Goal: Task Accomplishment & Management: Use online tool/utility

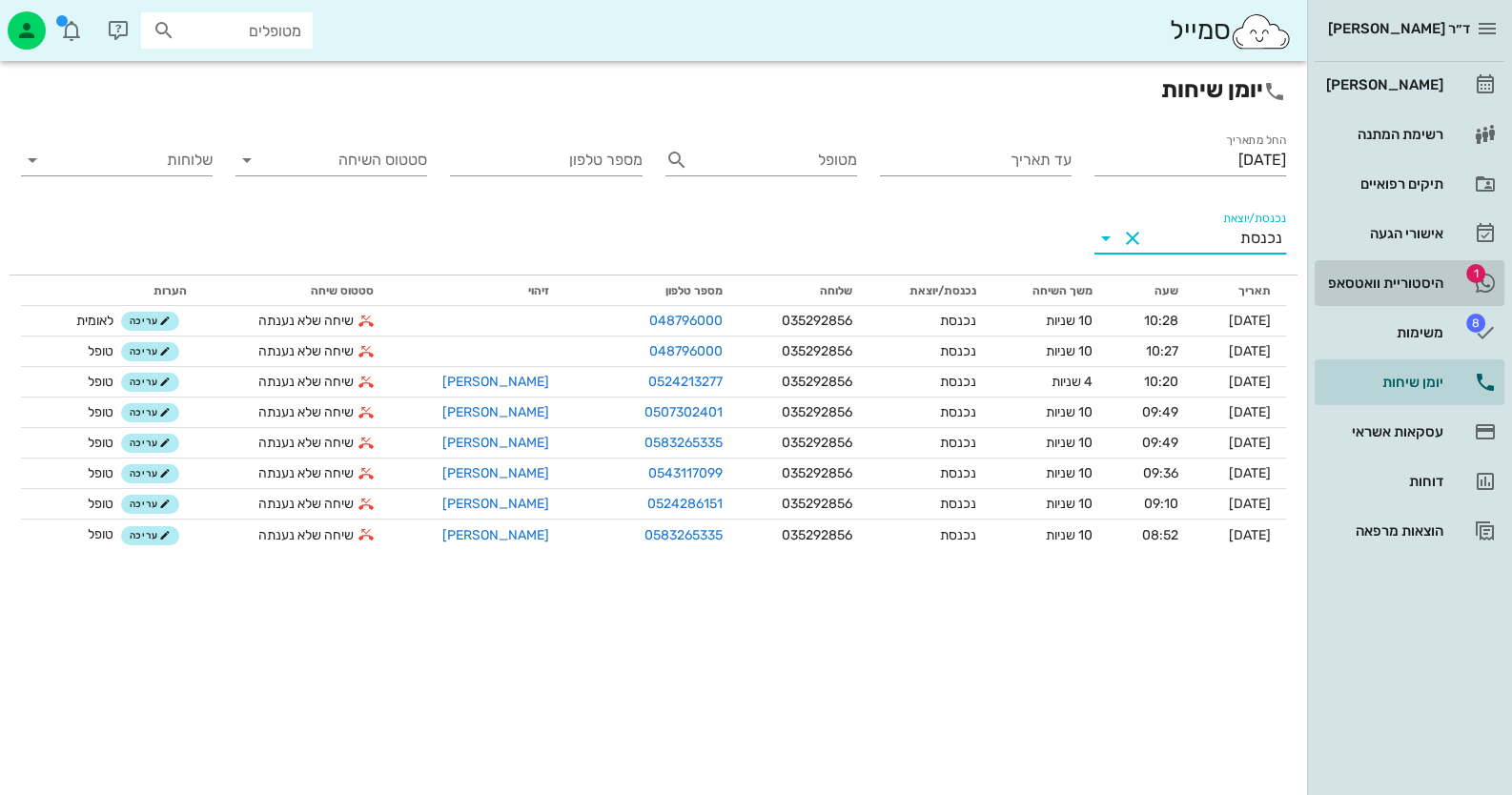
click at [1339, 270] on div "היסטוריית וואטסאפ" at bounding box center [1382, 282] width 121 height 30
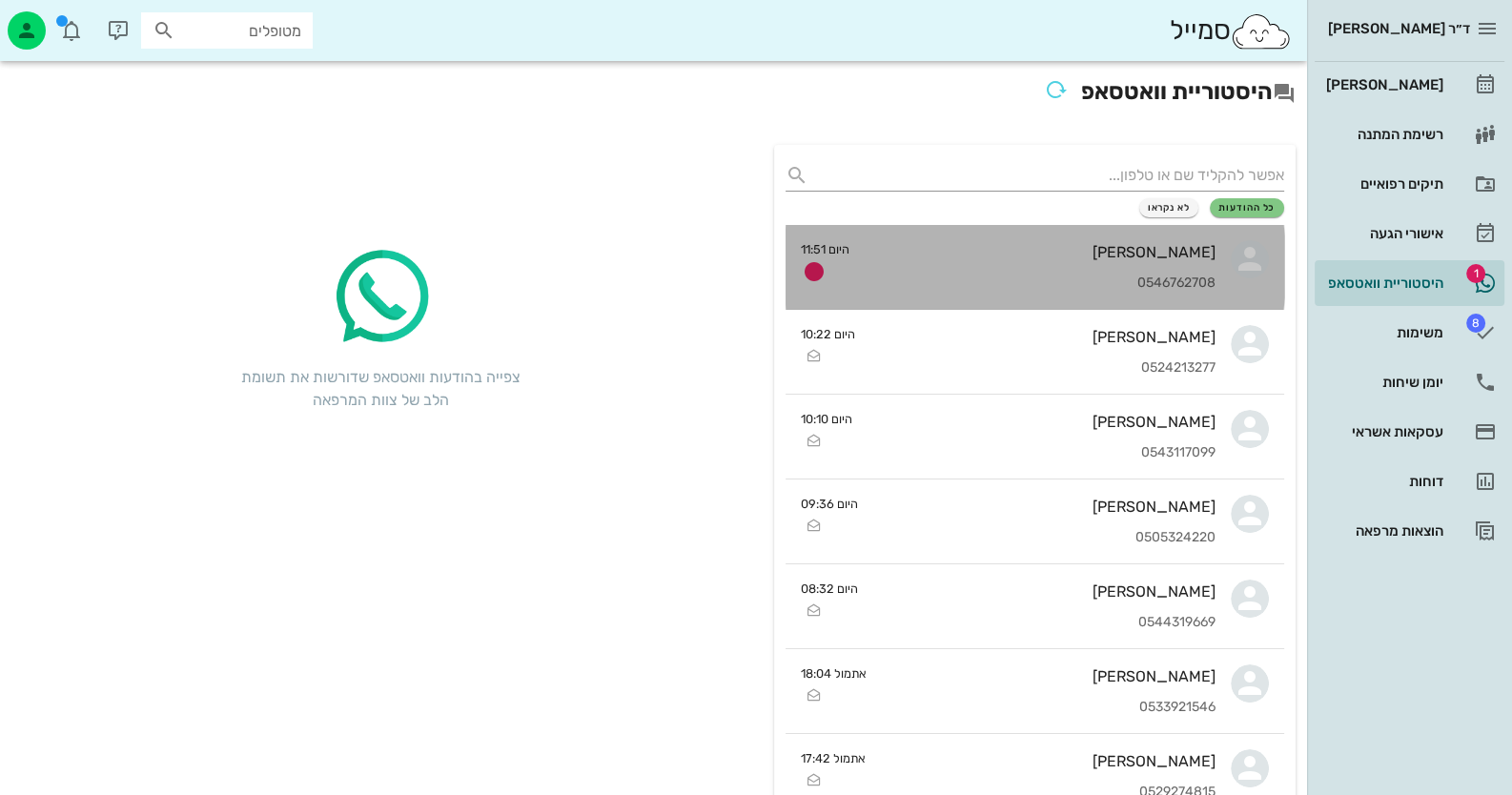
click at [1139, 260] on div "[PERSON_NAME]" at bounding box center [1040, 252] width 351 height 18
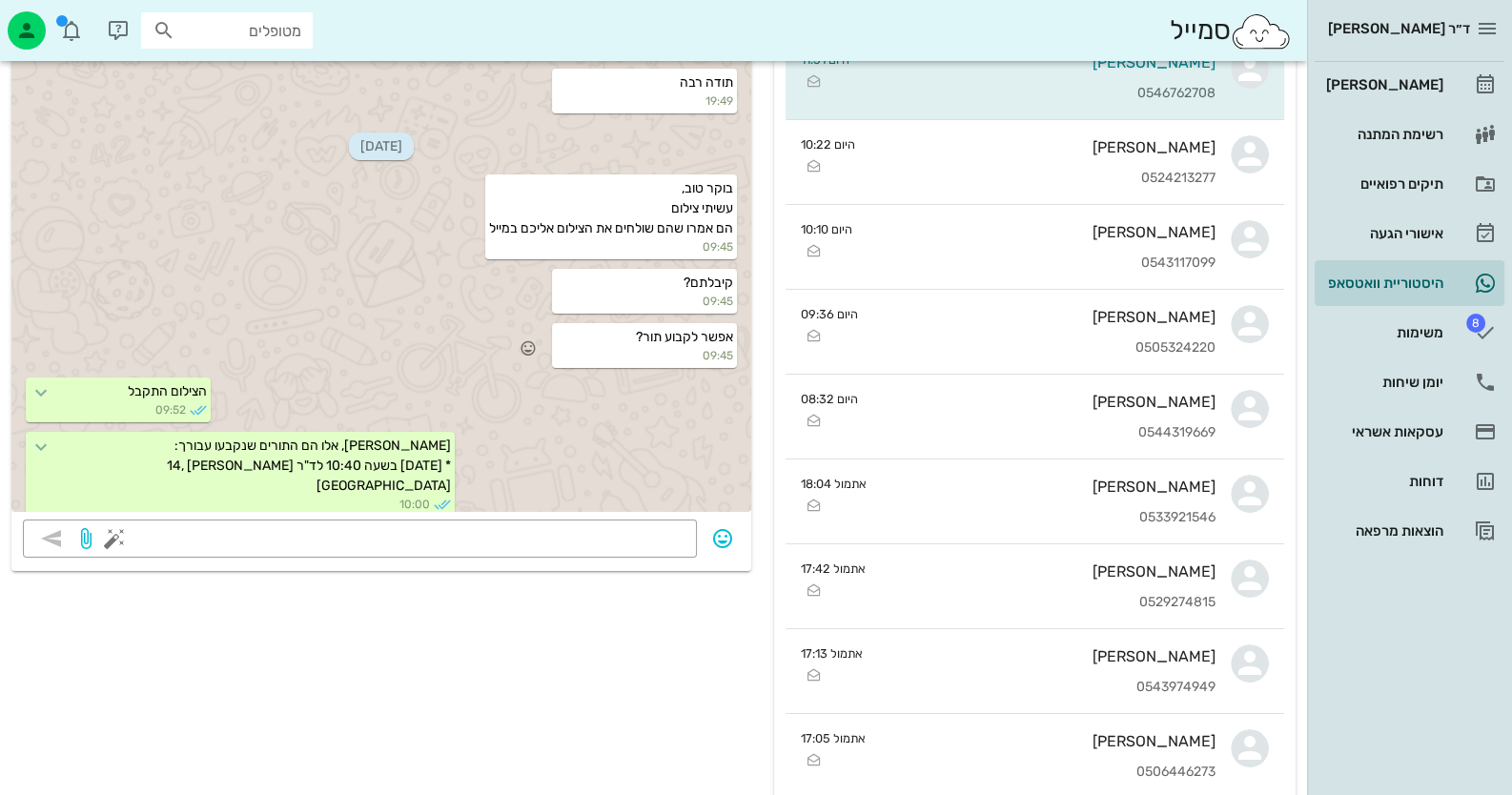
scroll to position [596, 0]
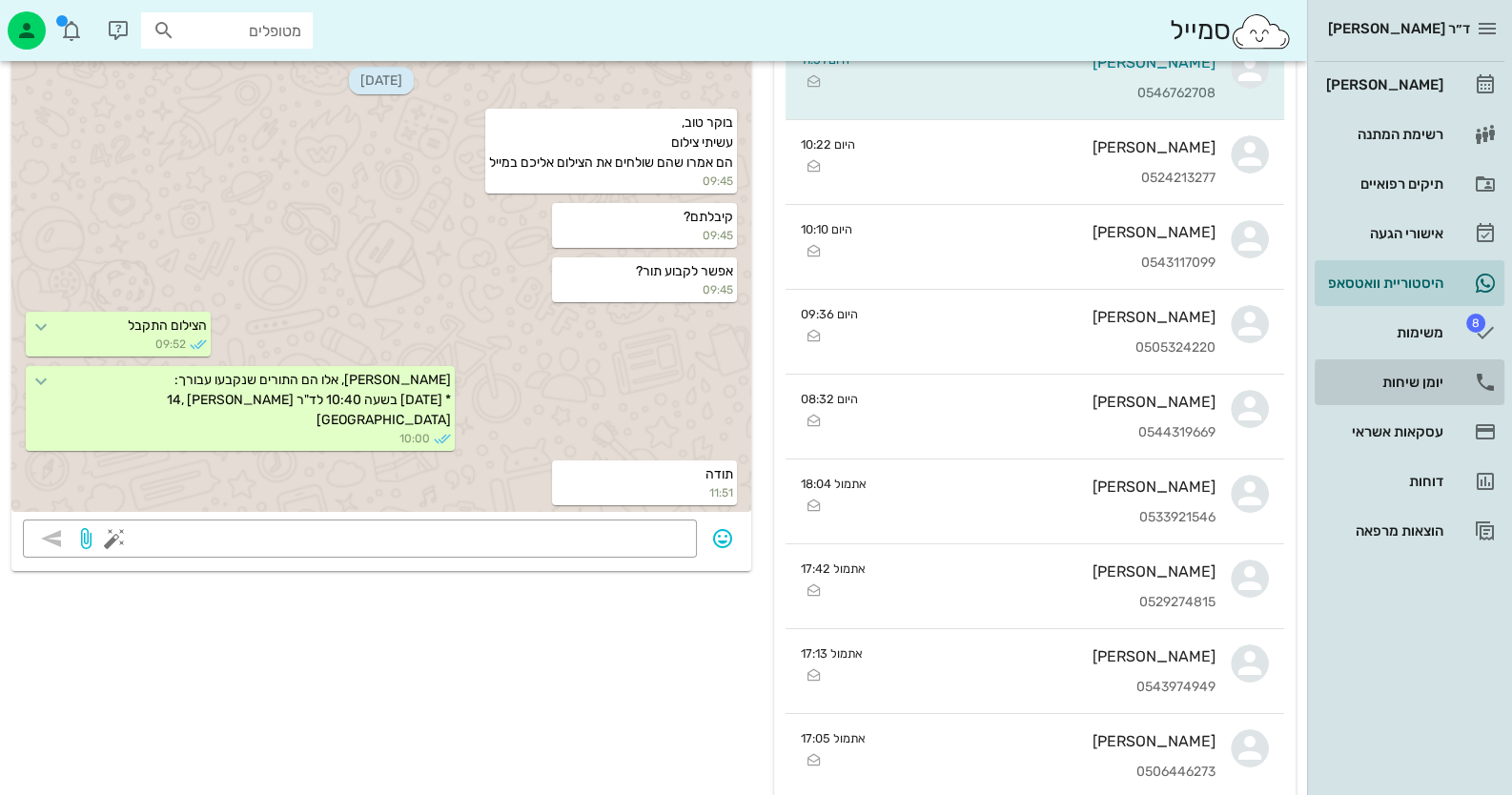
click at [1432, 390] on div "יומן שיחות" at bounding box center [1382, 382] width 121 height 30
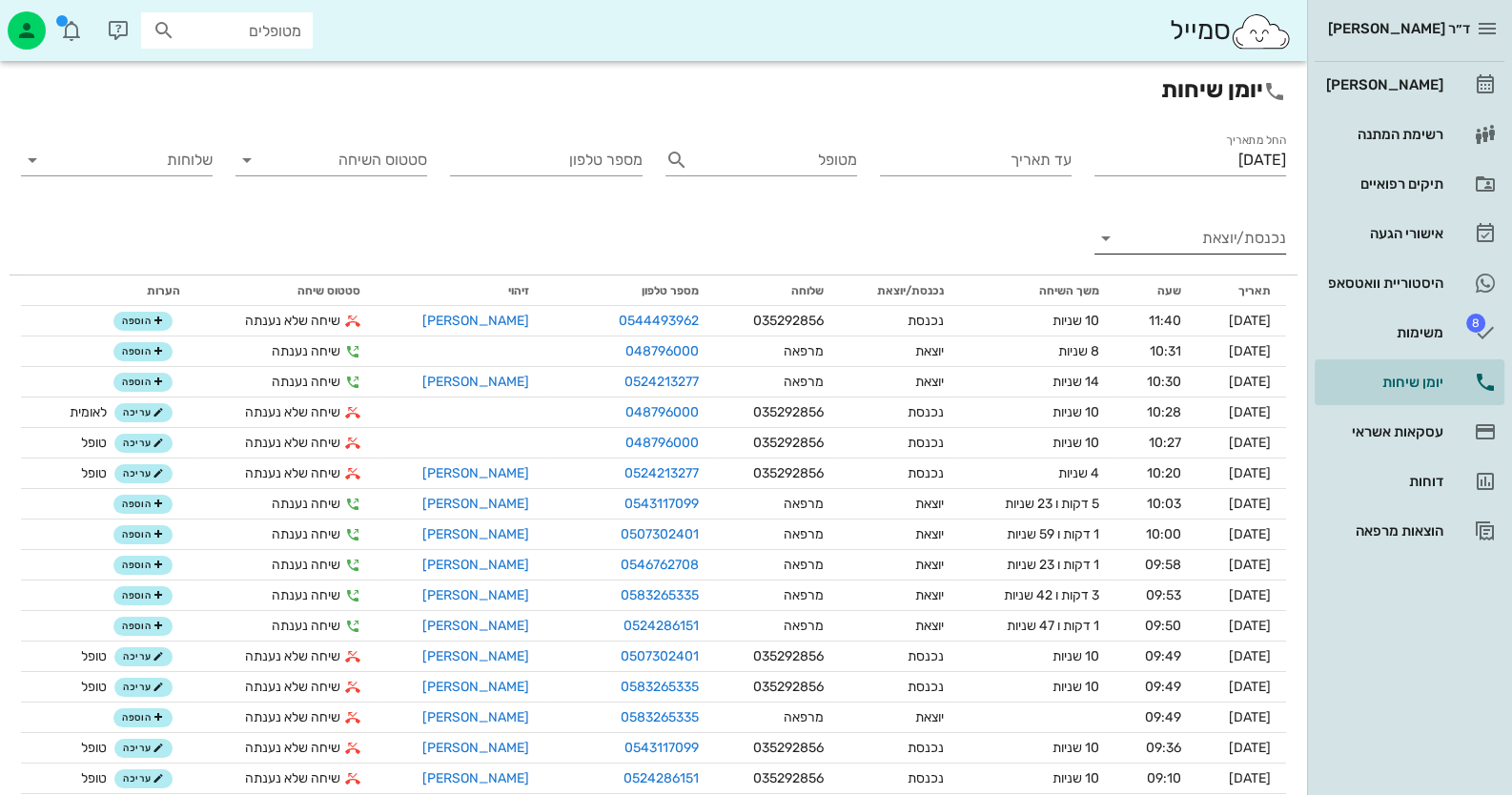
click at [1249, 242] on input "נכנסת/יוצאת" at bounding box center [1206, 238] width 161 height 30
click at [1243, 249] on div "נכנסת" at bounding box center [1224, 253] width 42 height 46
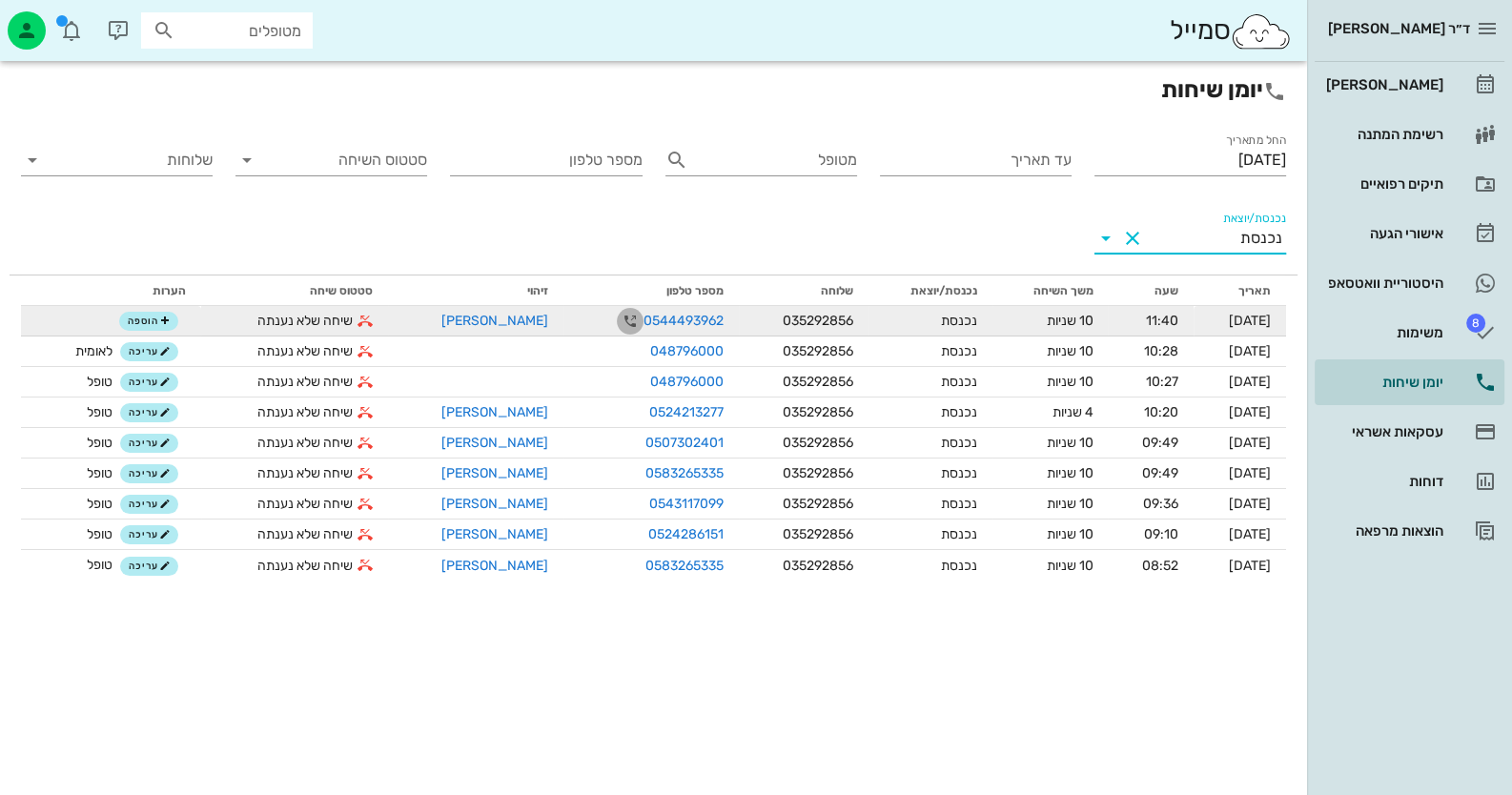
click at [618, 323] on icon "button" at bounding box center [630, 322] width 23 height 23
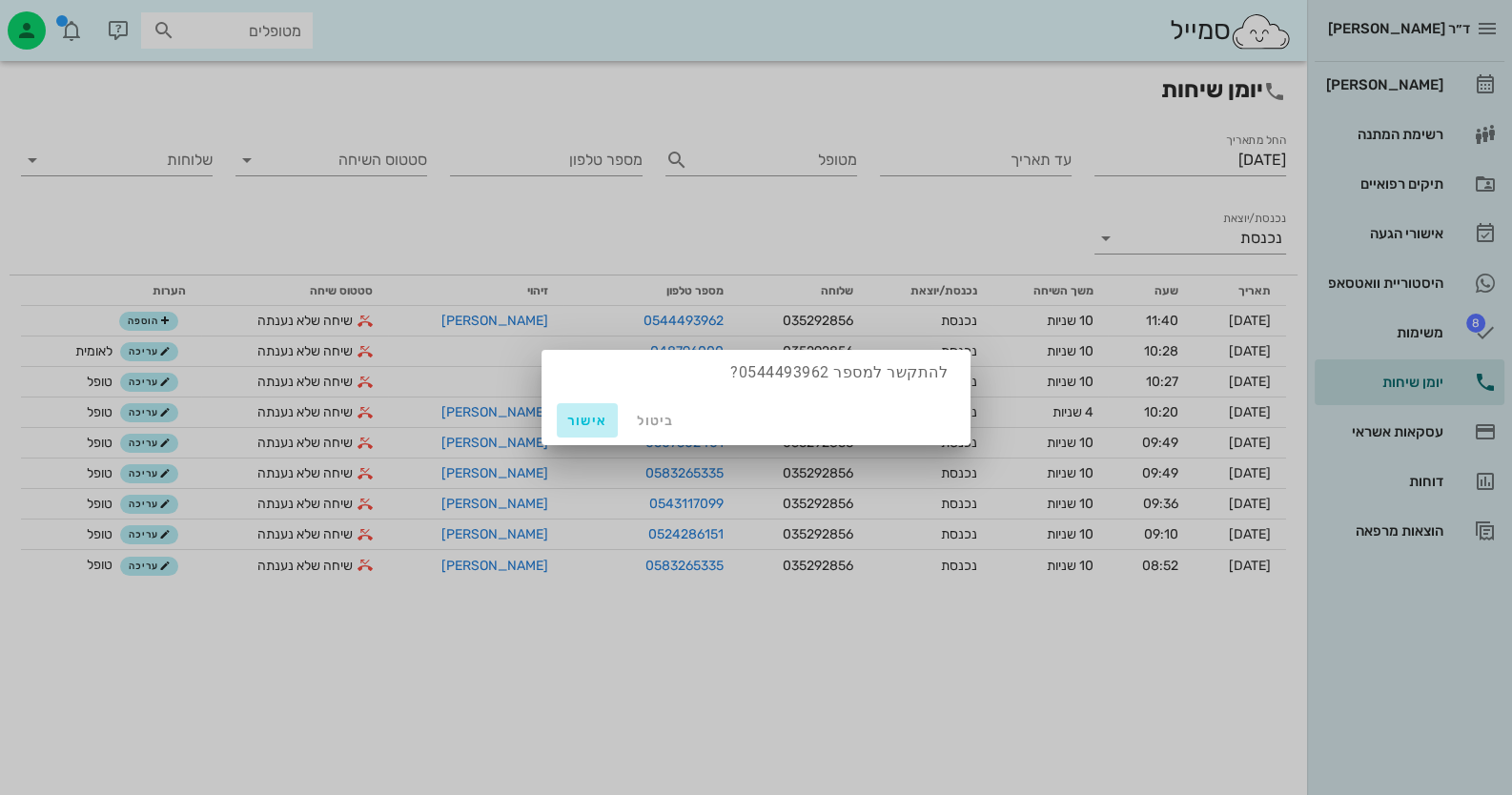
click at [601, 421] on span "אישור" at bounding box center [586, 421] width 46 height 16
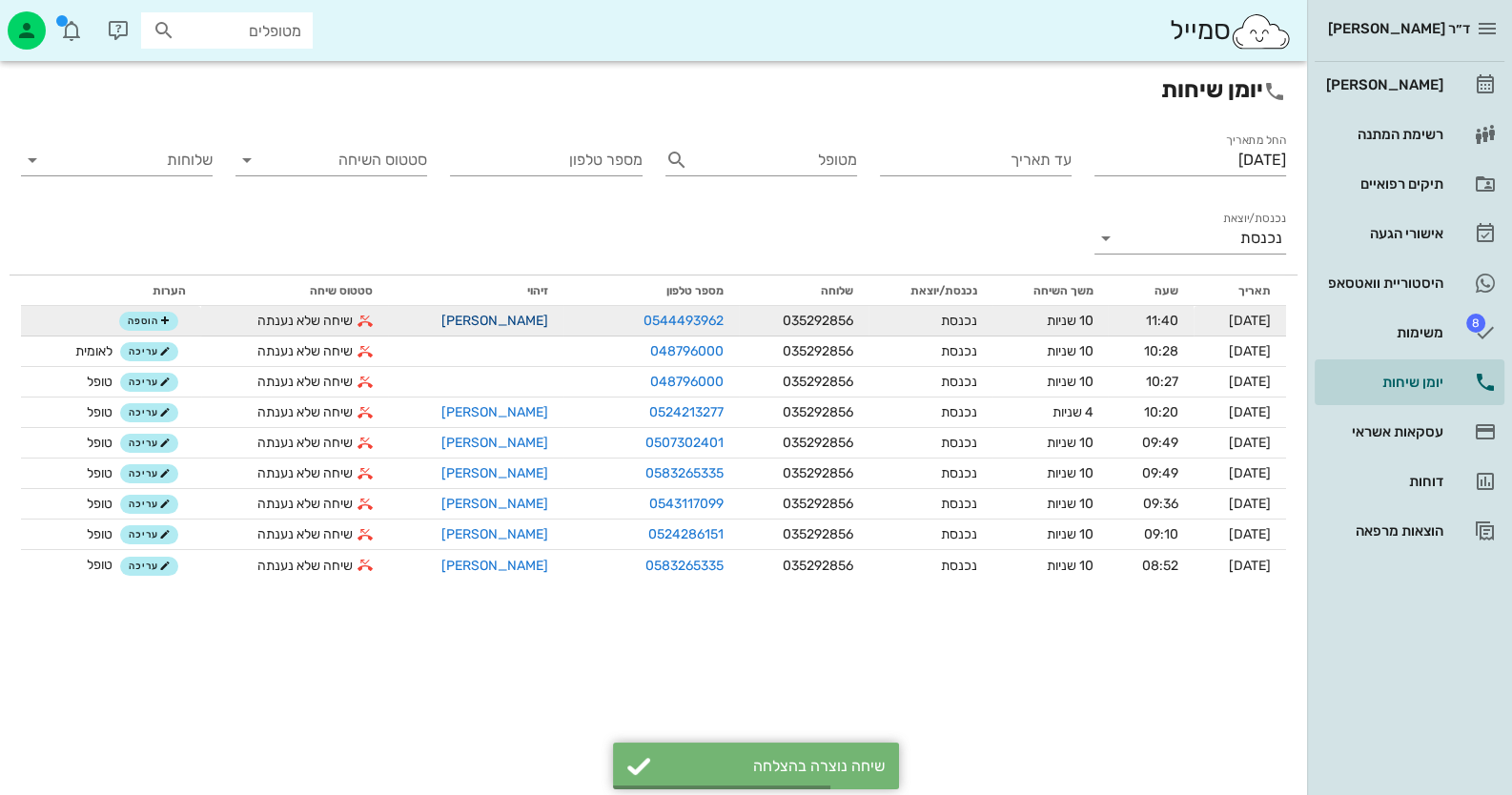
click at [487, 321] on link "[PERSON_NAME]" at bounding box center [494, 321] width 107 height 16
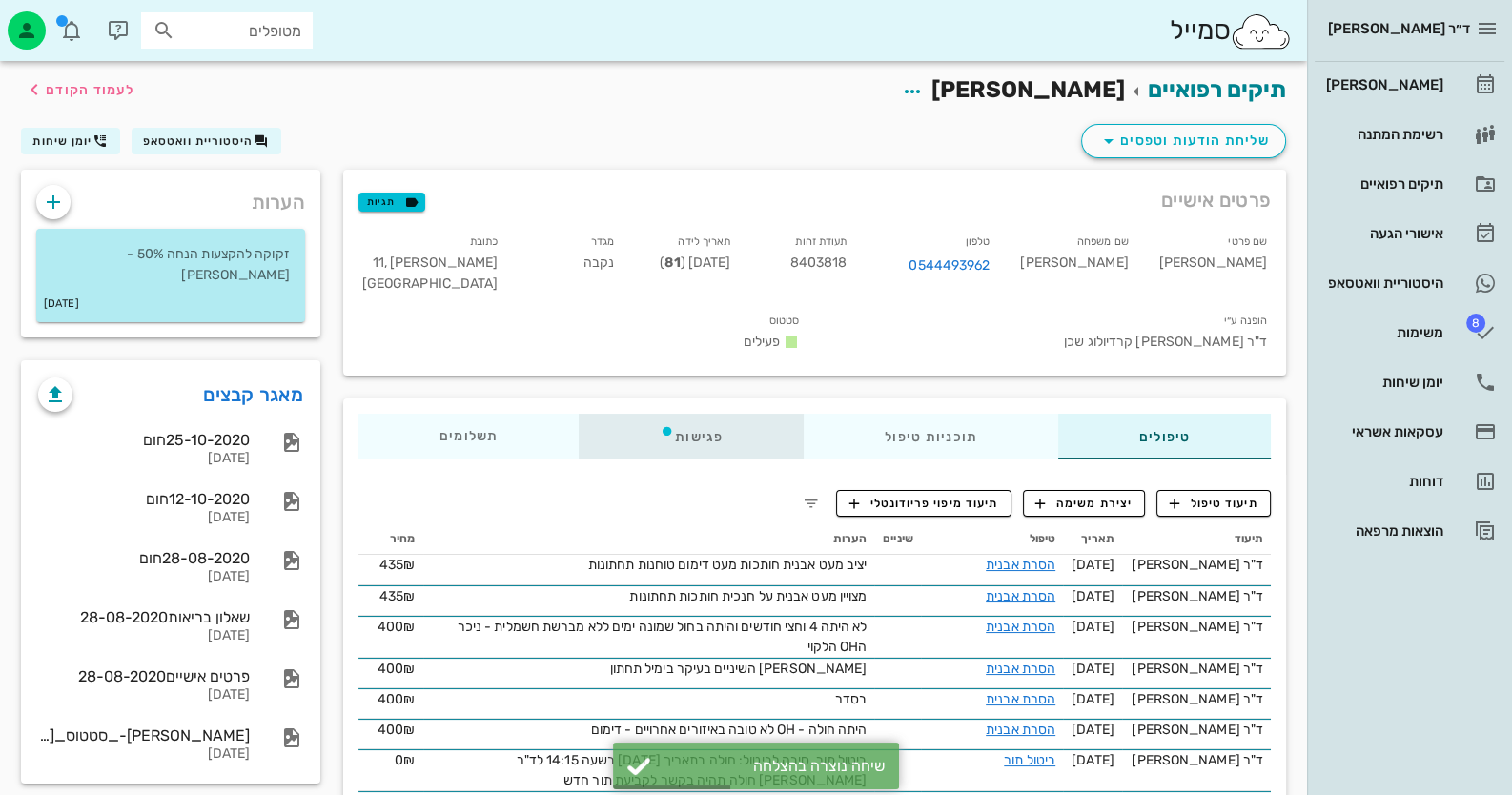
click at [701, 429] on div "פגישות" at bounding box center [691, 436] width 225 height 46
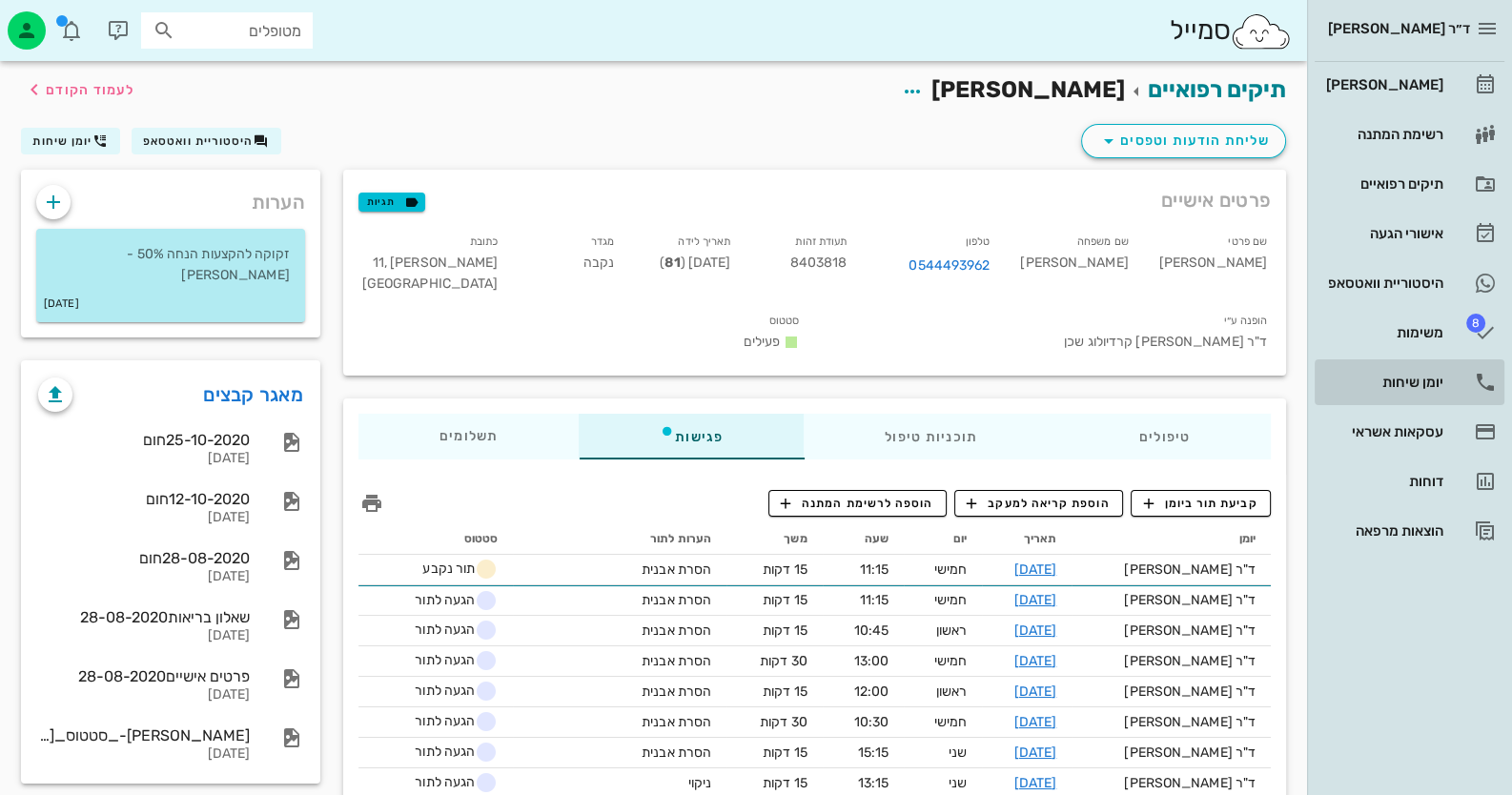
click at [1432, 376] on div "יומן שיחות" at bounding box center [1382, 383] width 121 height 16
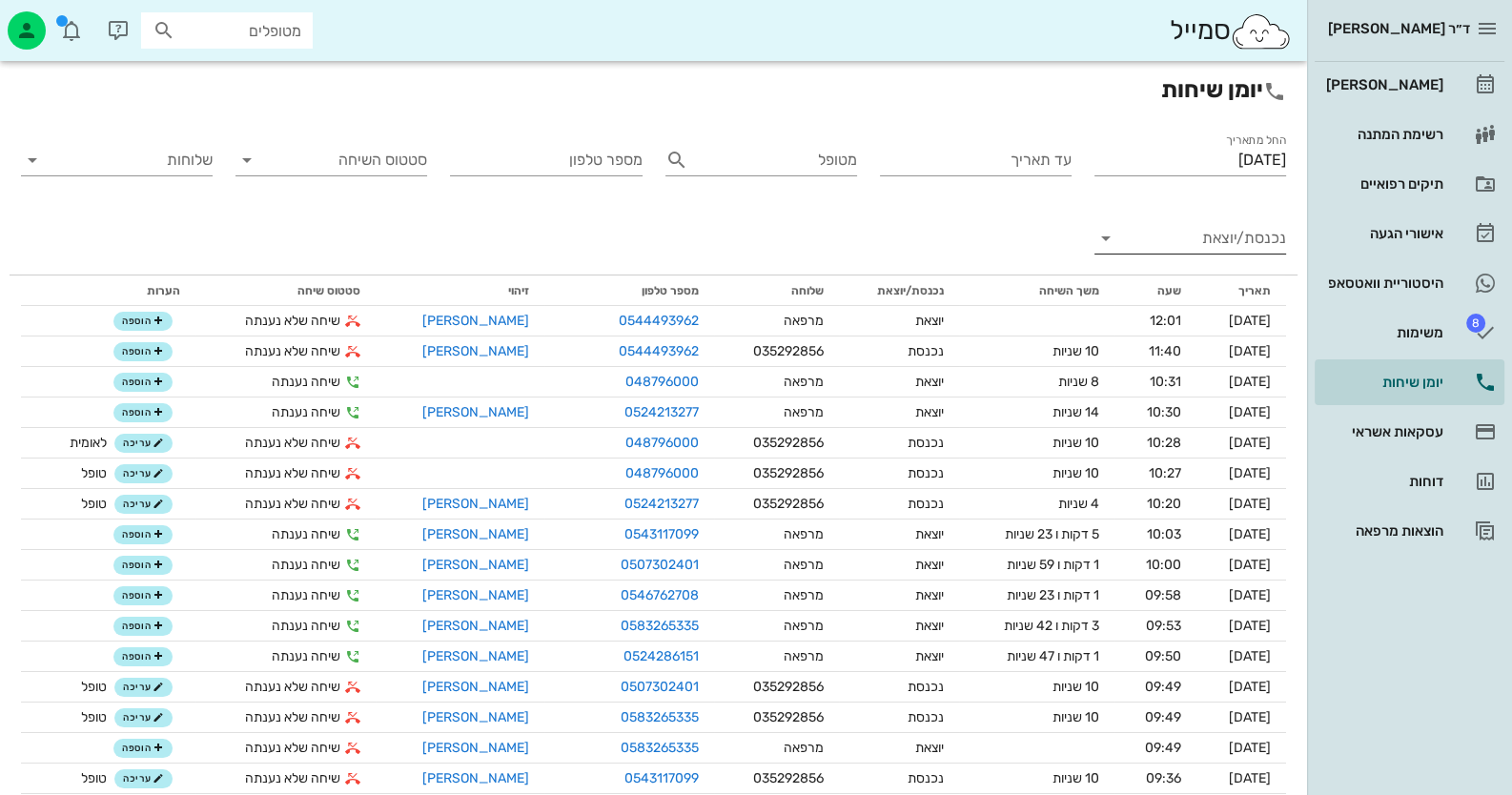
click at [1221, 246] on input "נכנסת/יוצאת" at bounding box center [1206, 238] width 161 height 30
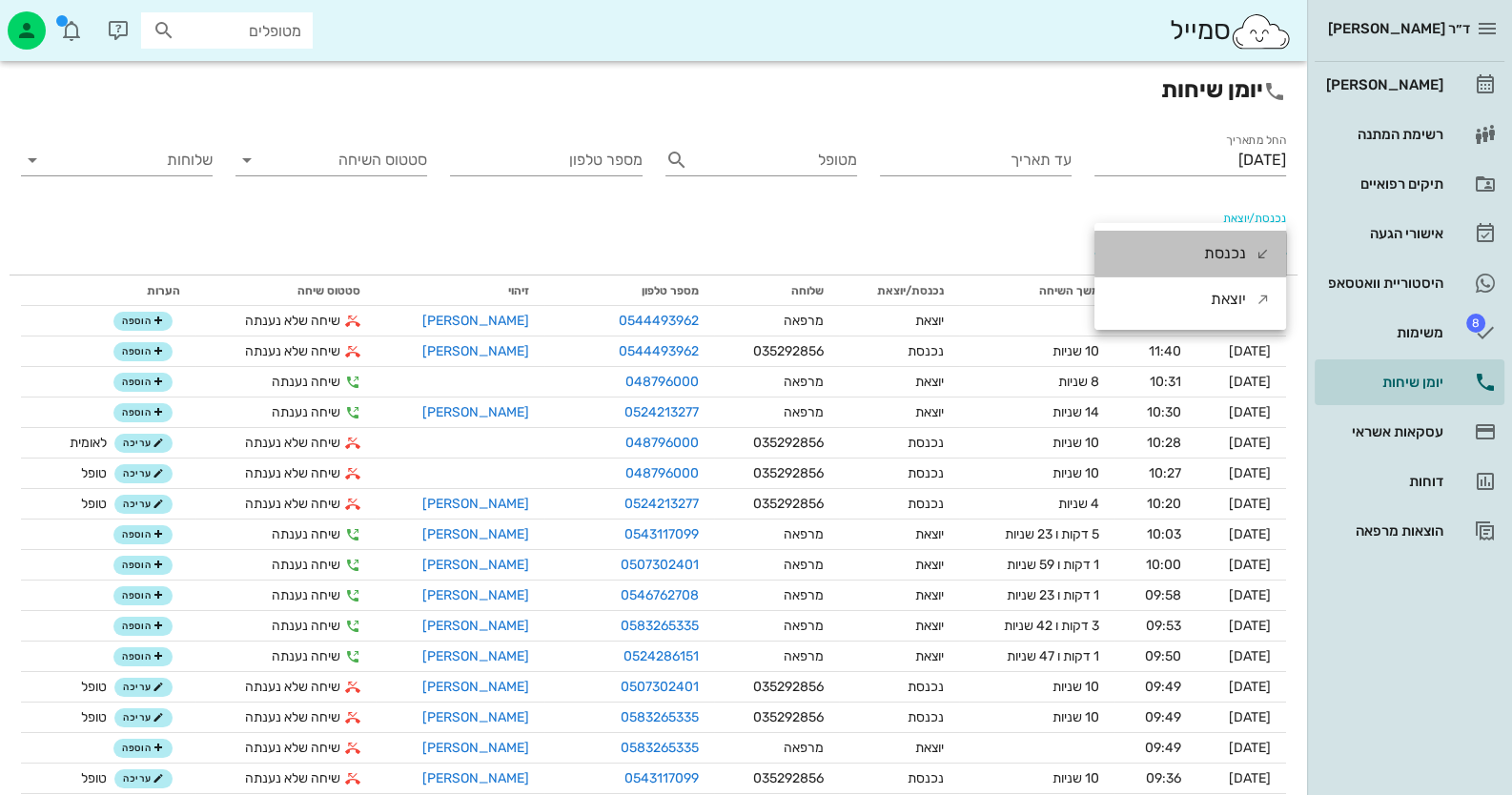
click at [1222, 256] on div "נכנסת" at bounding box center [1224, 253] width 42 height 46
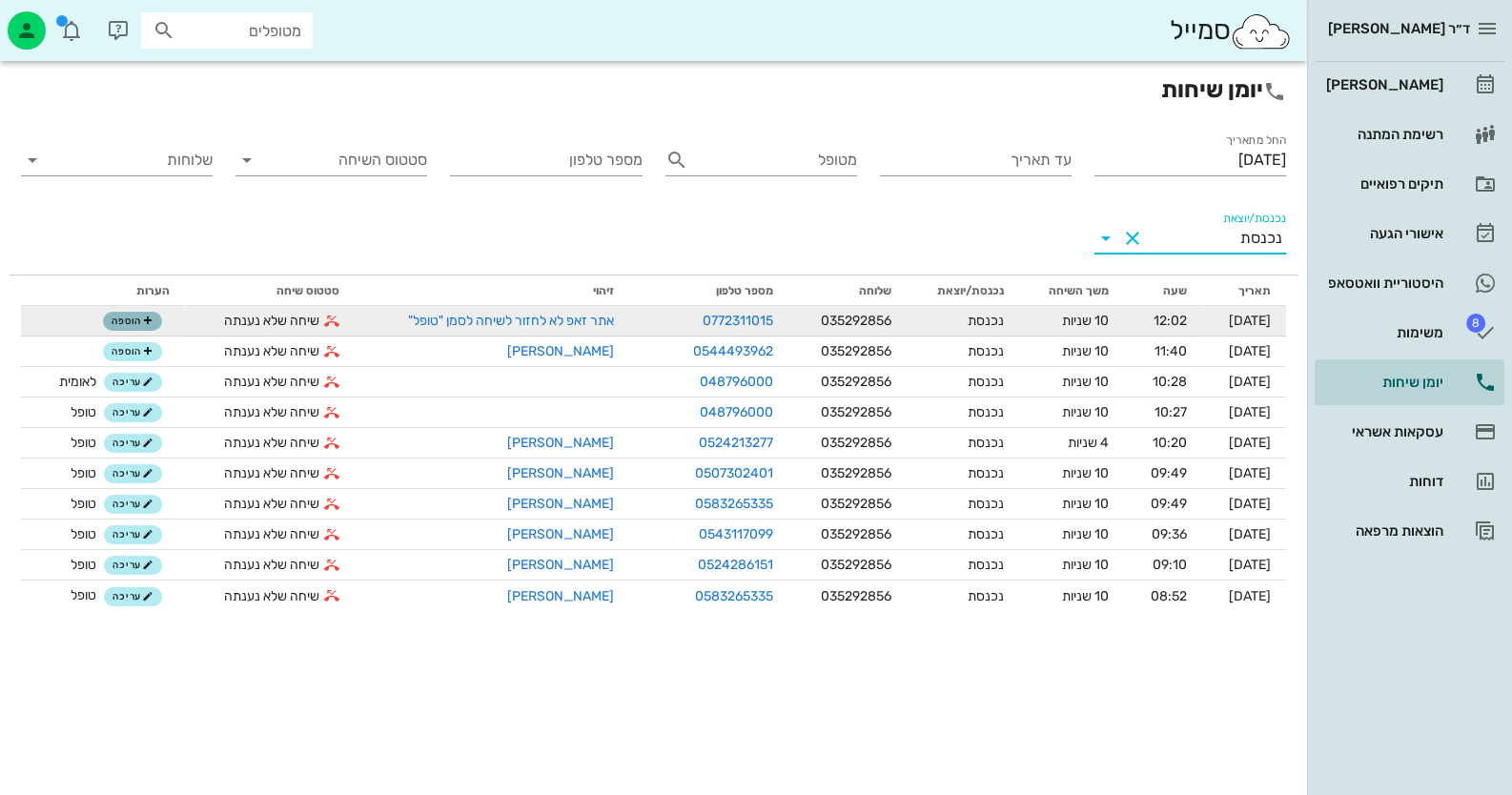
click at [124, 323] on span "הוספה" at bounding box center [132, 322] width 42 height 12
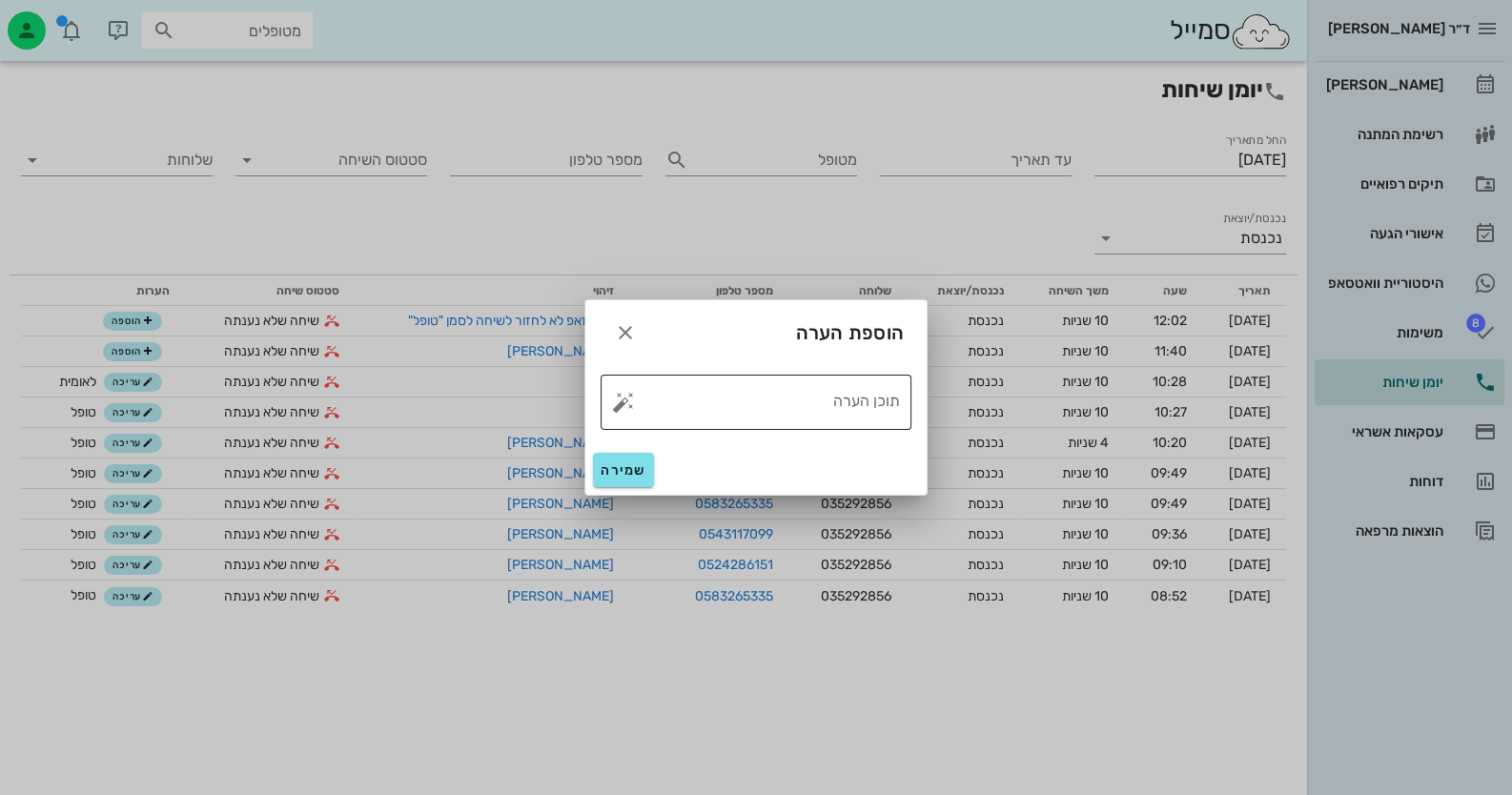
click at [805, 411] on textarea "תוכן הערה" at bounding box center [763, 406] width 272 height 46
type textarea "אין מענה"
click at [607, 472] on span "שמירה" at bounding box center [623, 470] width 46 height 16
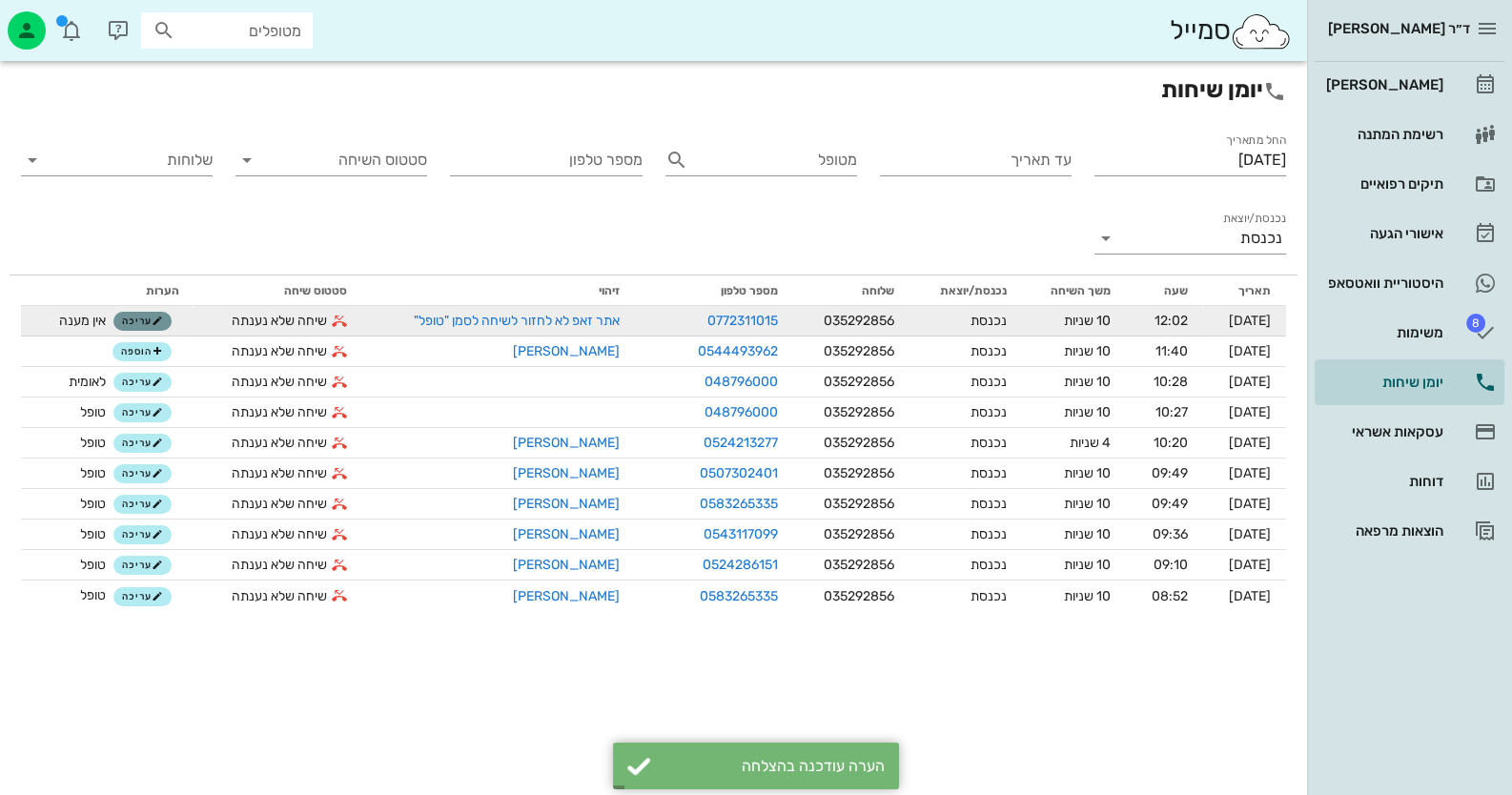
click at [123, 322] on span "עריכה" at bounding box center [142, 322] width 41 height 12
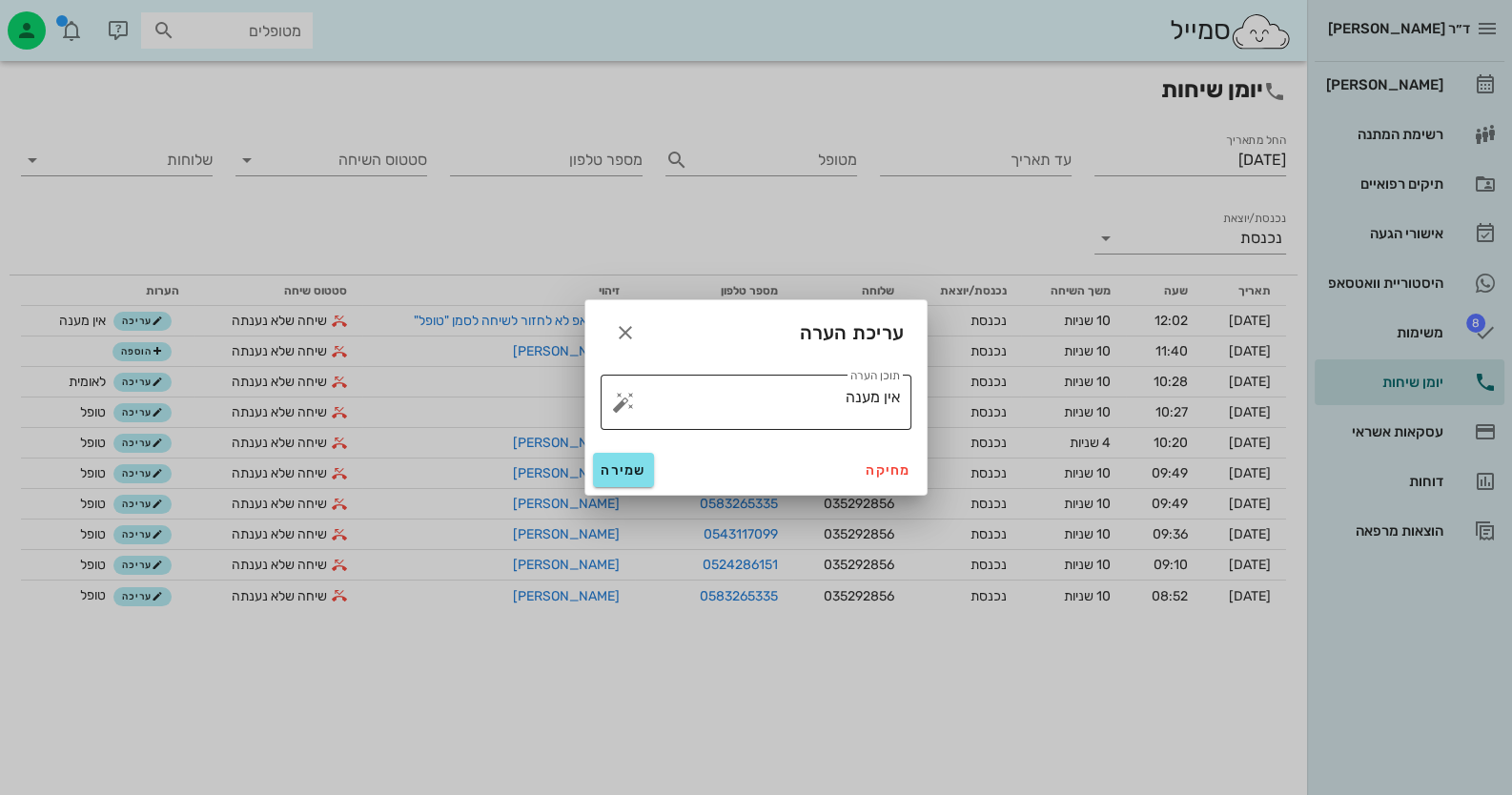
click at [618, 404] on button "button" at bounding box center [624, 402] width 23 height 23
click at [886, 469] on span "מחיקה" at bounding box center [888, 470] width 46 height 16
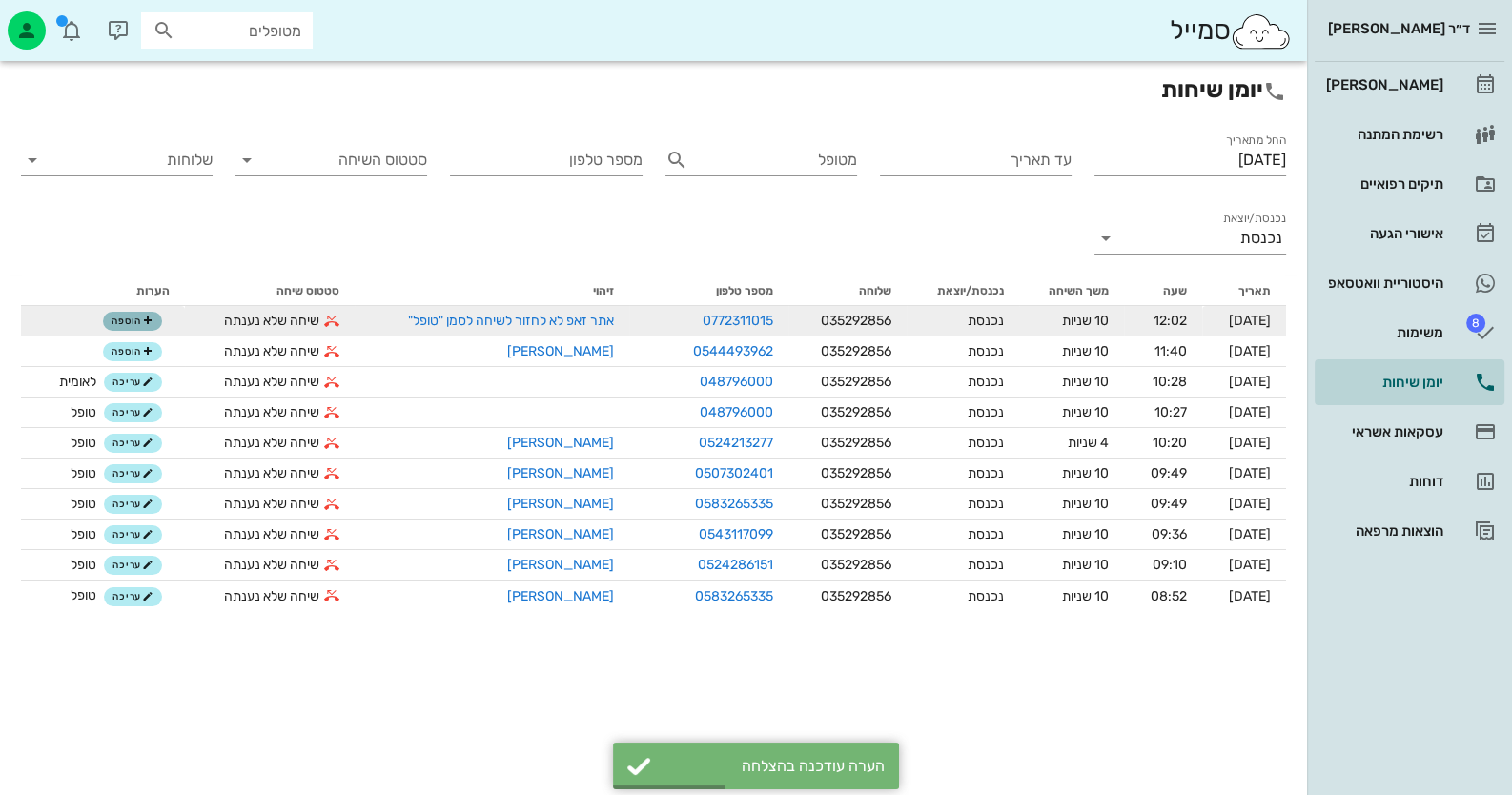
click at [138, 320] on span "הוספה" at bounding box center [132, 322] width 42 height 12
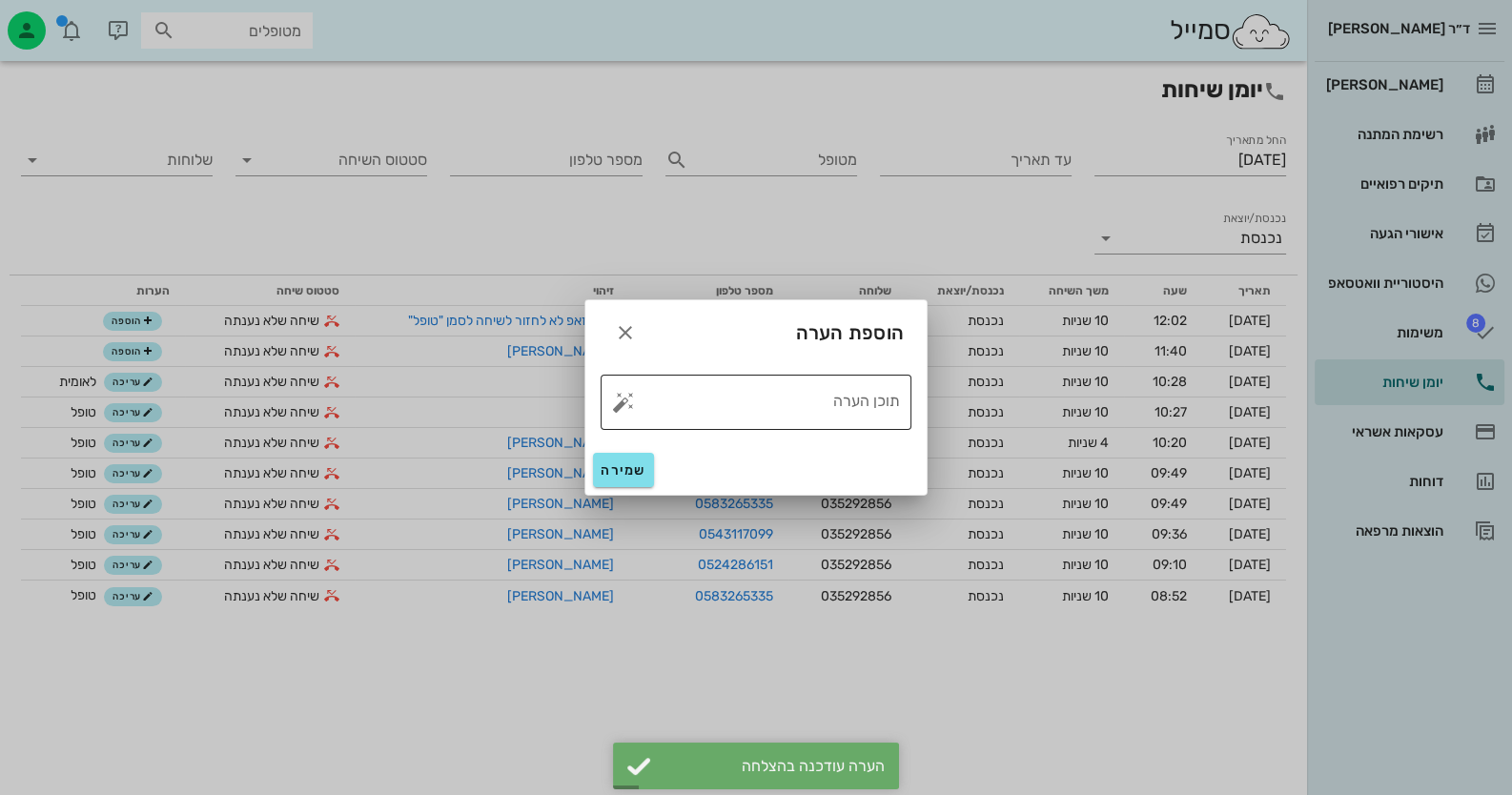
click at [625, 399] on button "button" at bounding box center [624, 402] width 23 height 23
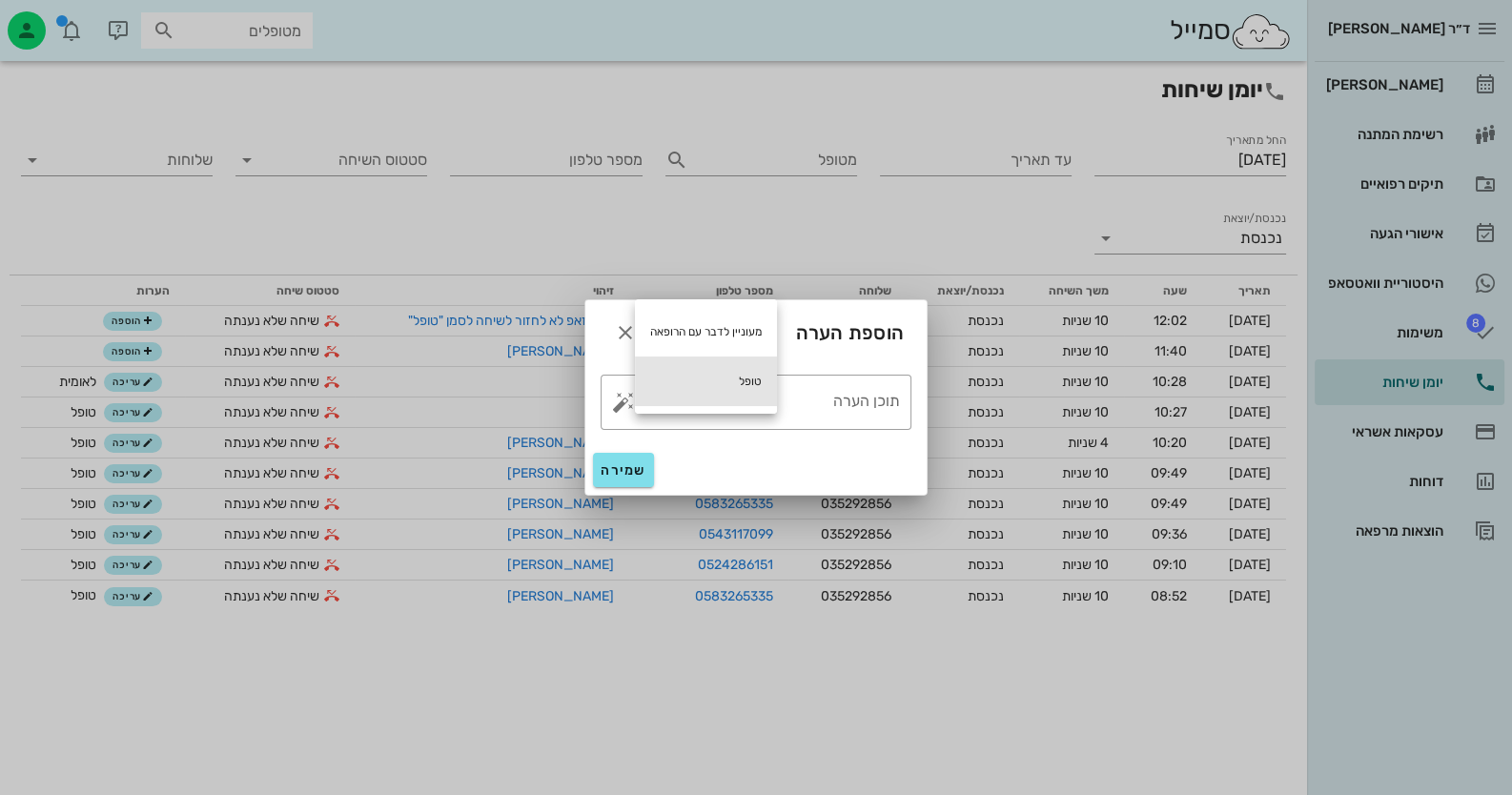
click at [738, 375] on div "טופל" at bounding box center [706, 381] width 142 height 49
type textarea "טופל"
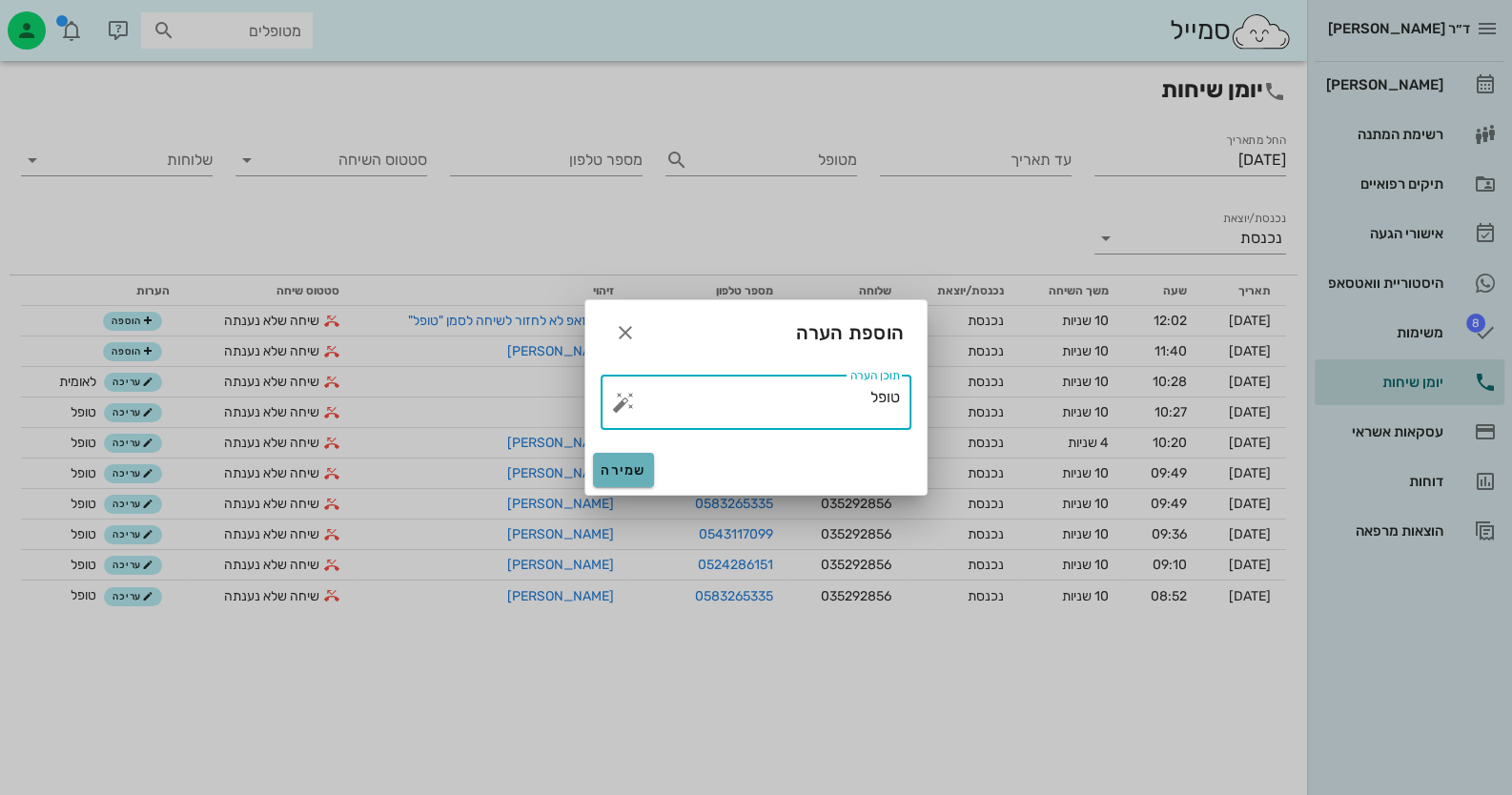
click at [632, 467] on span "שמירה" at bounding box center [623, 470] width 46 height 16
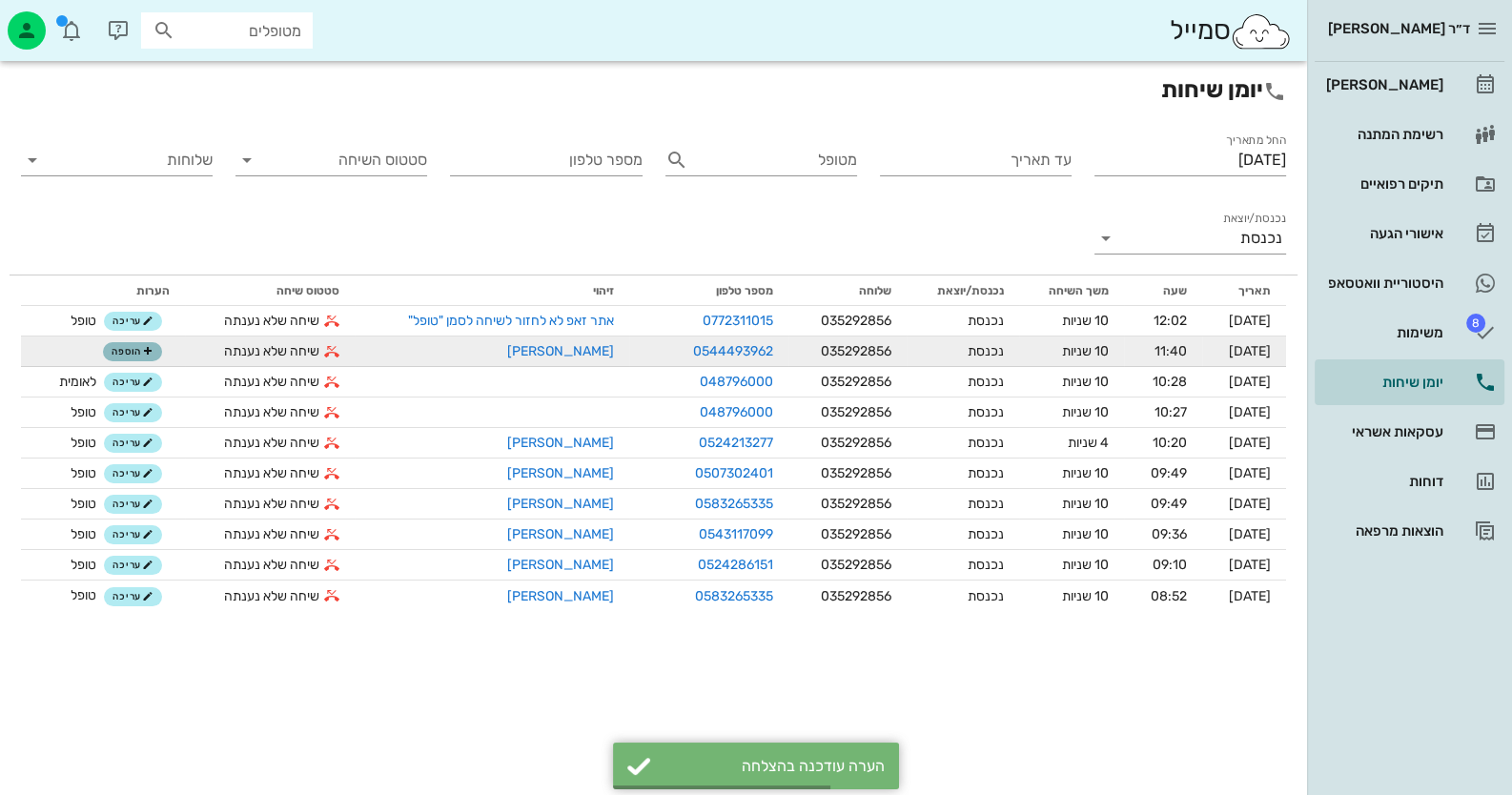
click at [132, 347] on span "הוספה" at bounding box center [132, 352] width 42 height 12
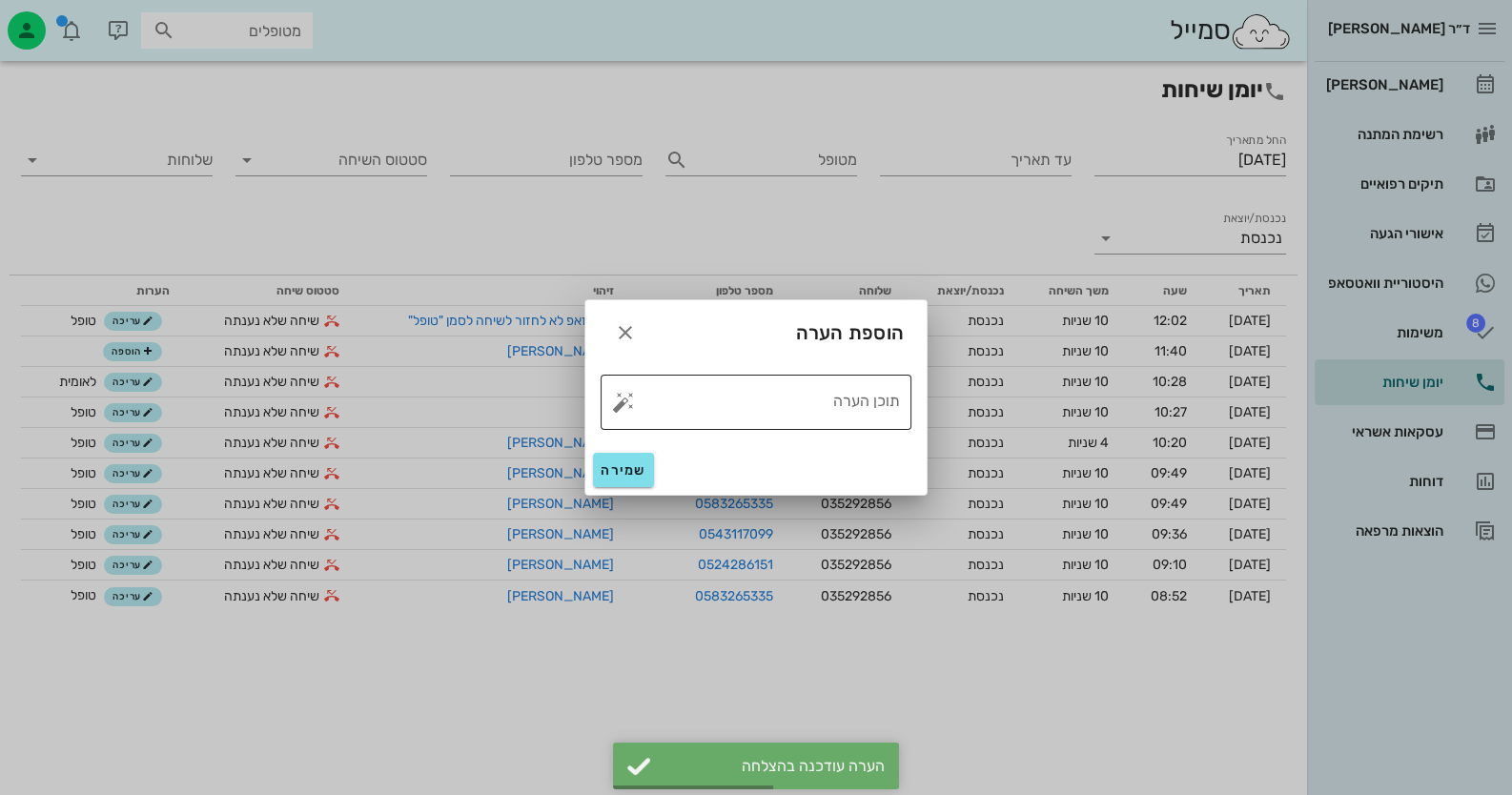
click at [732, 398] on textarea "תוכן הערה" at bounding box center [763, 406] width 272 height 46
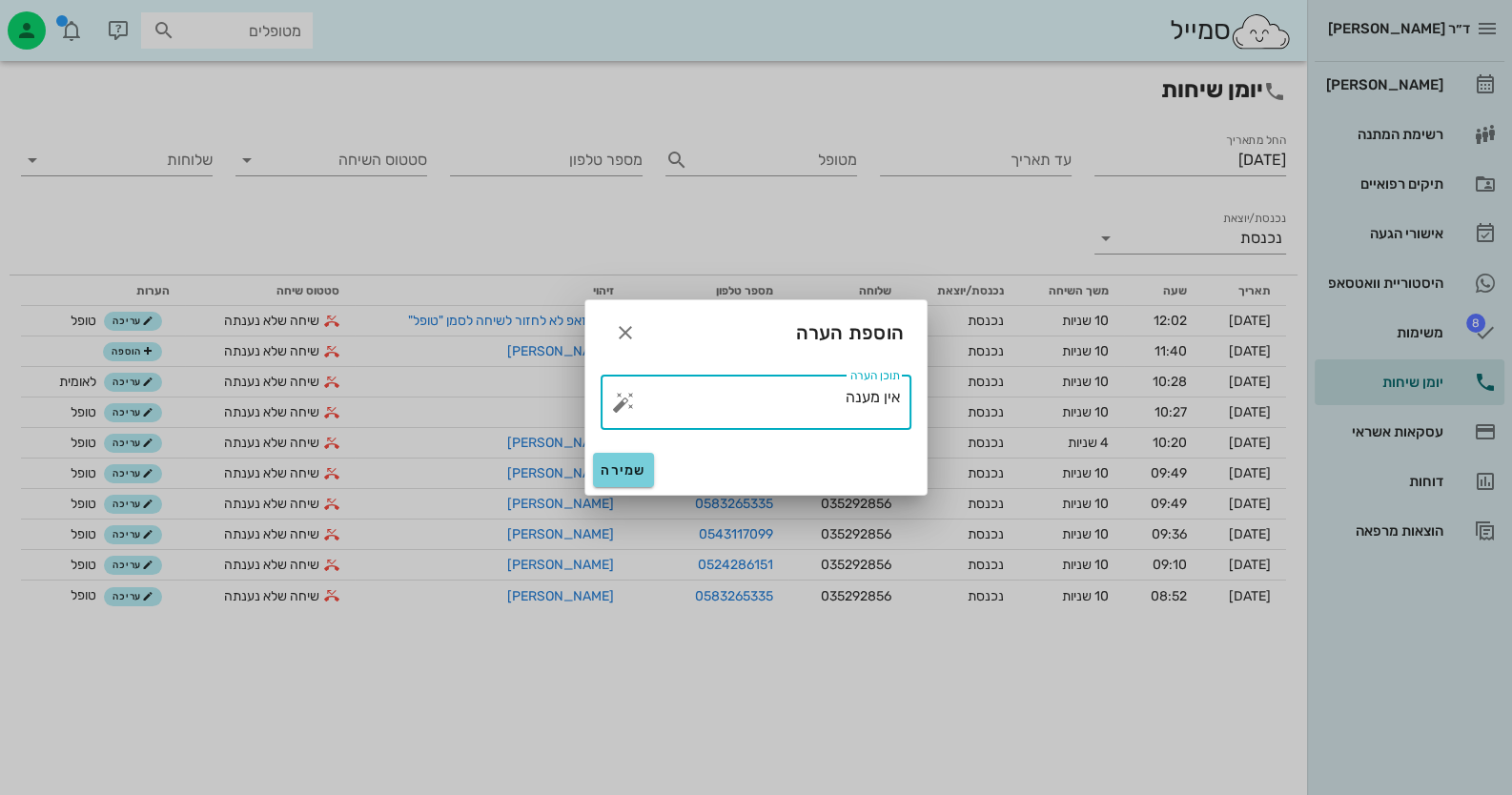
type textarea "אין מענה"
click at [613, 476] on span "שמירה" at bounding box center [623, 470] width 46 height 16
